Goal: Task Accomplishment & Management: Complete application form

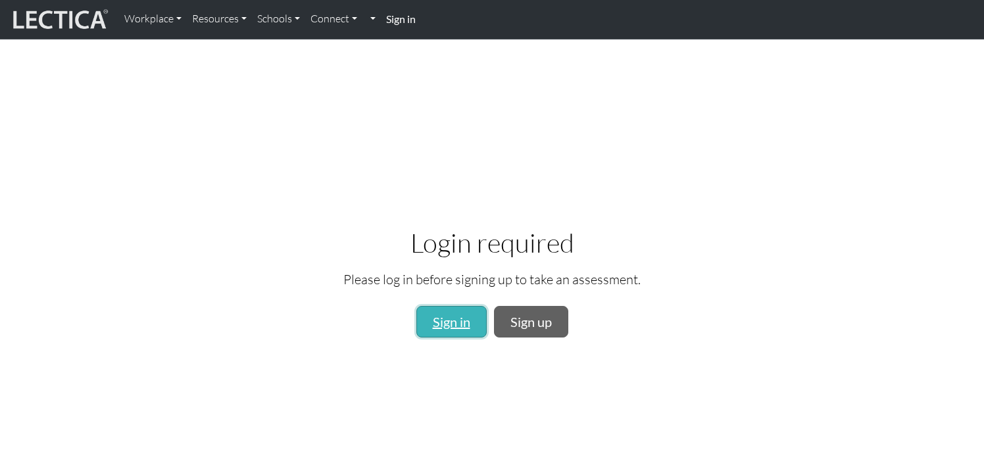
click at [474, 323] on link "Sign in" at bounding box center [451, 322] width 70 height 32
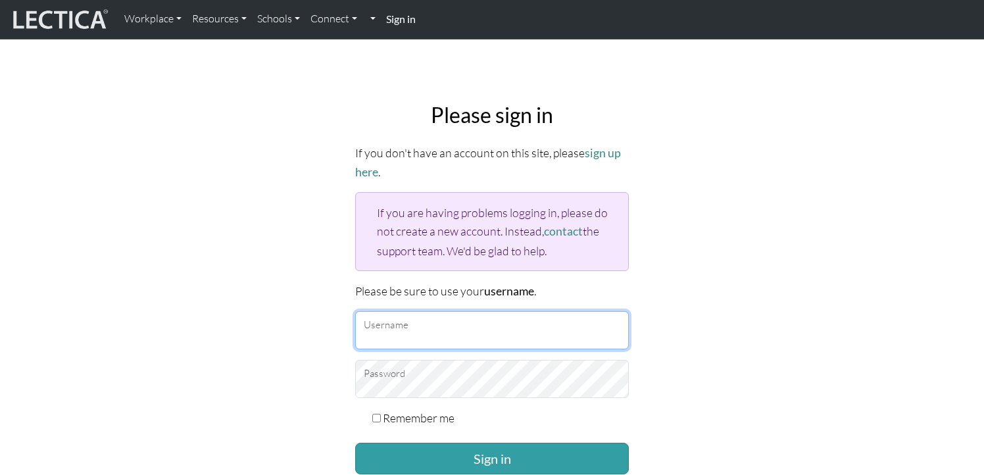
click at [435, 339] on input "Username" at bounding box center [492, 330] width 274 height 38
type input "[EMAIL_ADDRESS][DOMAIN_NAME]"
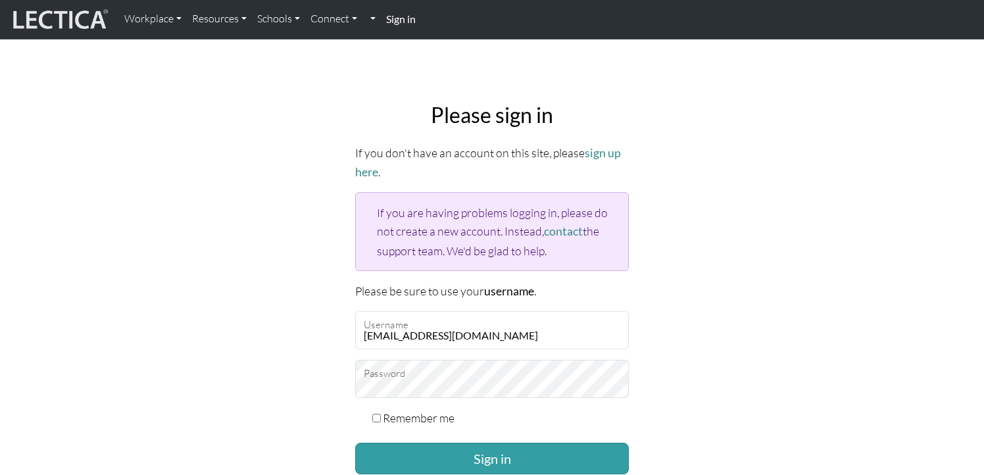
click at [435, 419] on label "Remember me" at bounding box center [419, 418] width 72 height 18
click at [381, 419] on input "Remember me" at bounding box center [376, 418] width 9 height 9
checkbox input "true"
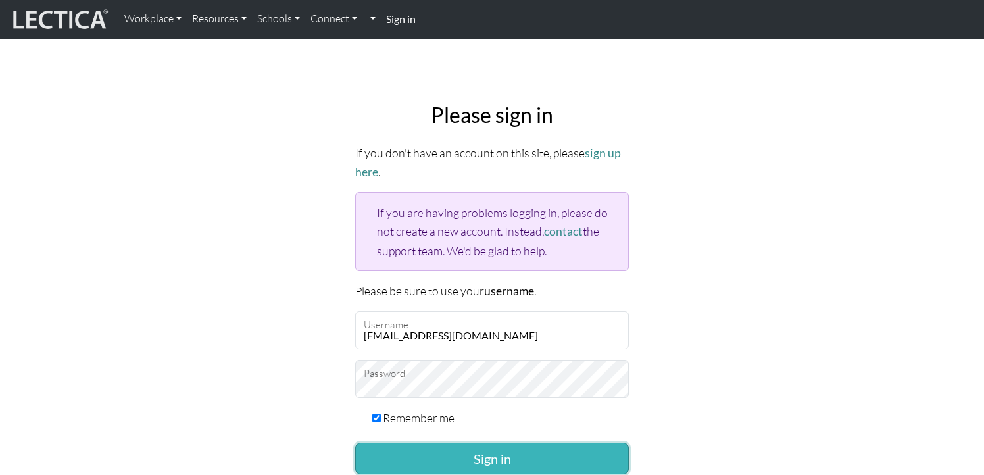
click at [442, 449] on button "Sign in" at bounding box center [492, 459] width 274 height 32
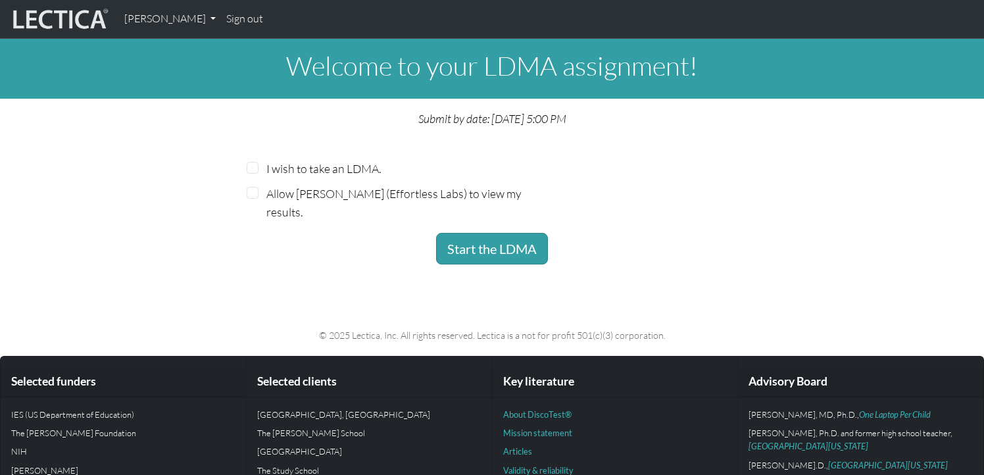
click at [348, 167] on label "I wish to take an LDMA." at bounding box center [323, 168] width 114 height 18
click at [259, 167] on input "I wish to take an LDMA." at bounding box center [253, 168] width 12 height 12
checkbox input "true"
click at [388, 195] on label "Allow Nic Maisano (Effortless Labs) to view my results." at bounding box center [396, 202] width 260 height 37
click at [259, 195] on input "Allow Nic Maisano (Effortless Labs) to view my results." at bounding box center [253, 193] width 12 height 12
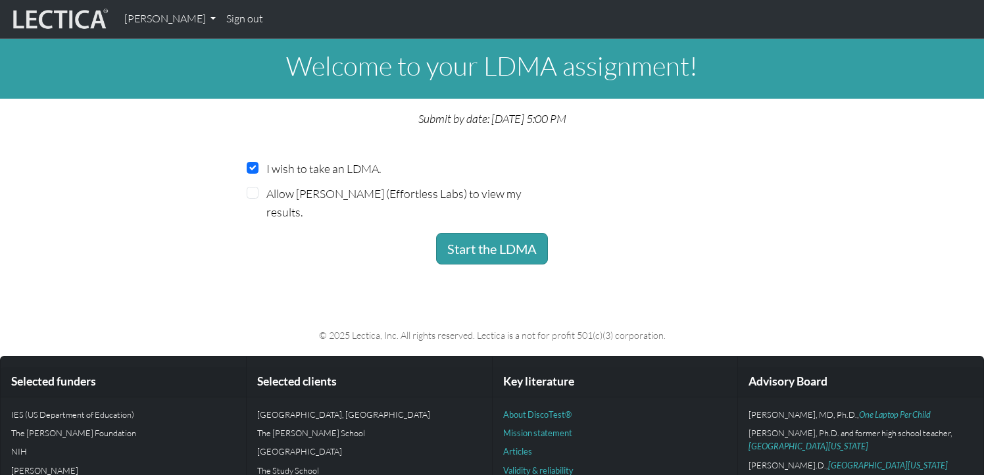
checkbox input "true"
click at [538, 275] on body "Alice Ely My Profile Sign out Signed out × sign in ." at bounding box center [492, 284] width 984 height 568
click at [506, 266] on body "Alice Ely My Profile Sign out Signed out × sign in ." at bounding box center [492, 284] width 984 height 568
click at [493, 242] on button "Start the LDMA" at bounding box center [492, 249] width 112 height 32
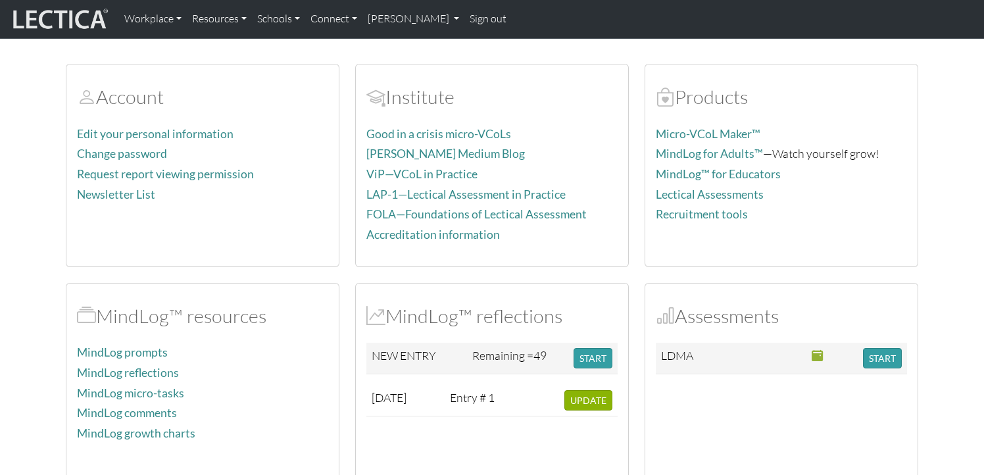
scroll to position [141, 0]
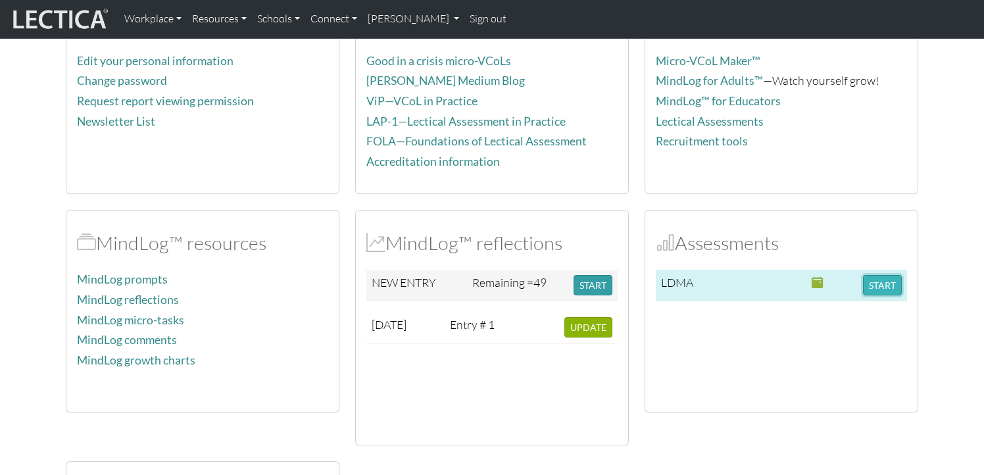
click at [878, 291] on button "START" at bounding box center [882, 285] width 39 height 20
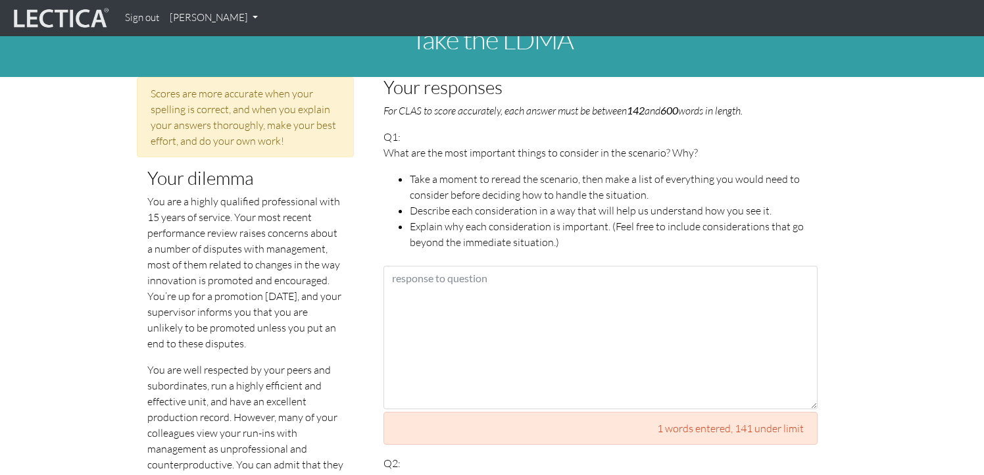
scroll to position [41, 0]
